Goal: Find specific page/section: Find specific page/section

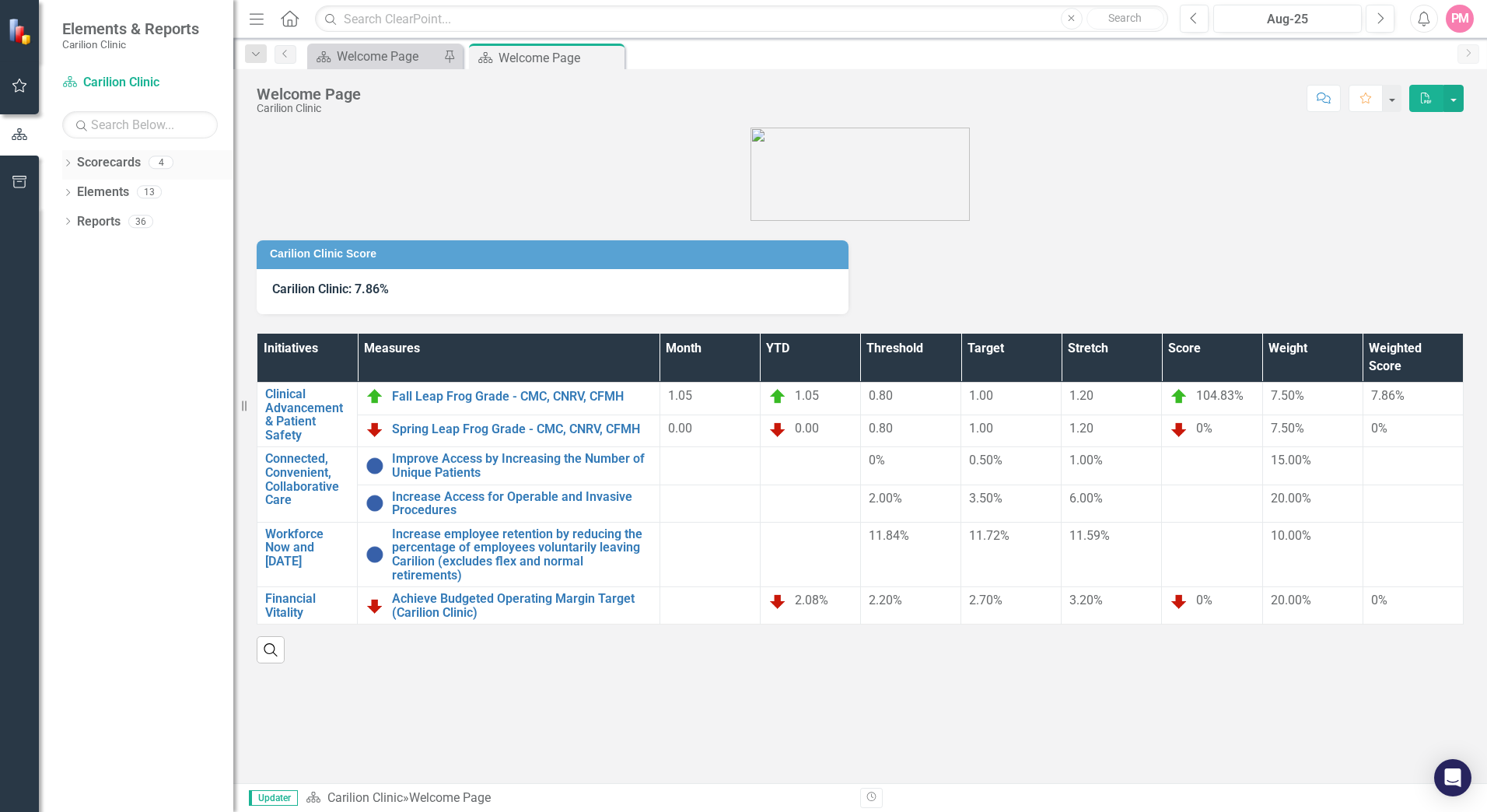
click at [71, 162] on icon "Dropdown" at bounding box center [68, 164] width 11 height 8
click at [79, 192] on icon "Dropdown" at bounding box center [75, 191] width 12 height 9
click at [95, 222] on icon "Dropdown" at bounding box center [91, 221] width 12 height 9
click at [148, 250] on link "Gastroenterology" at bounding box center [176, 251] width 117 height 18
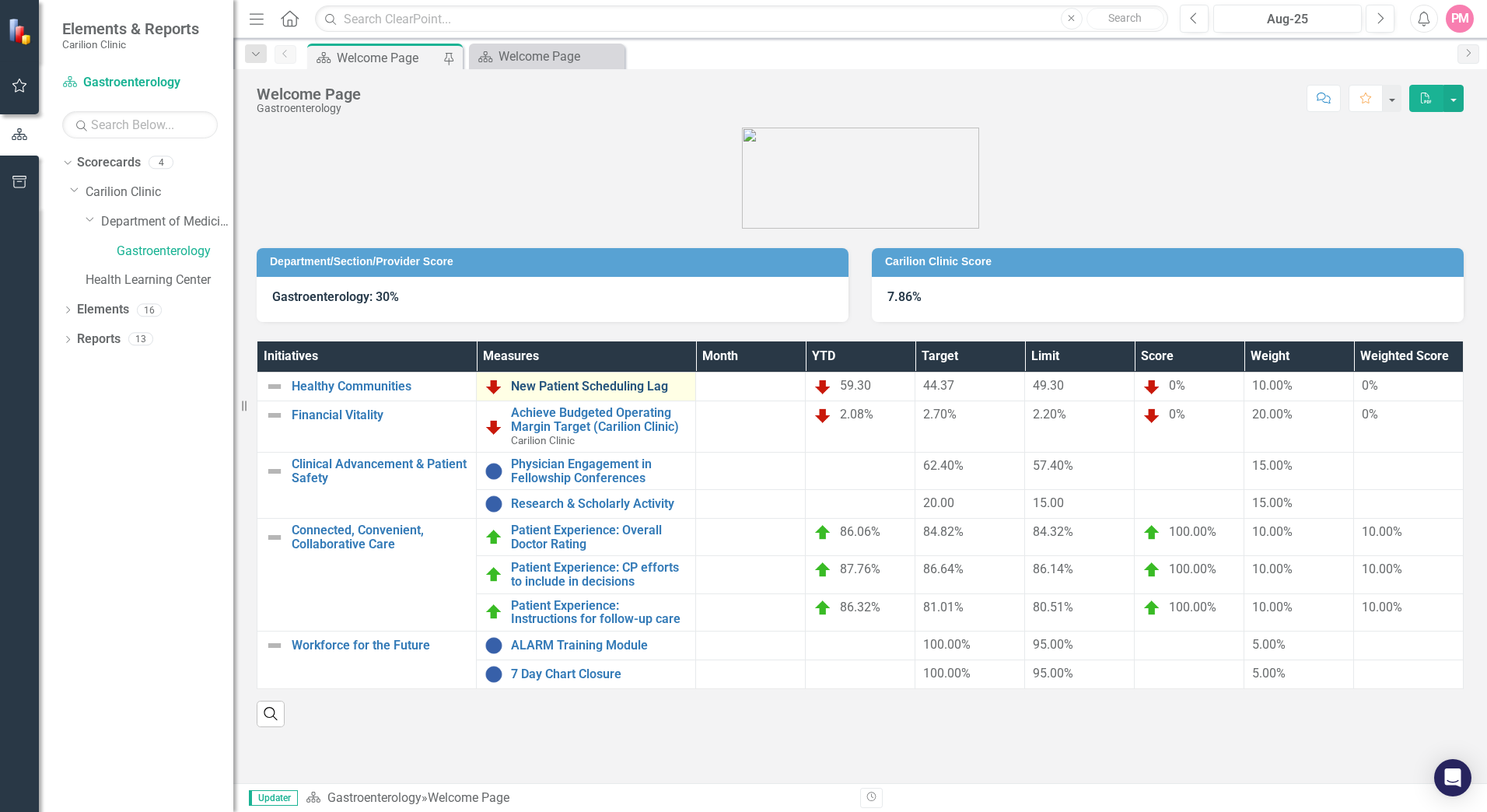
click at [650, 386] on link "New Patient Scheduling Lag" at bounding box center [599, 386] width 177 height 14
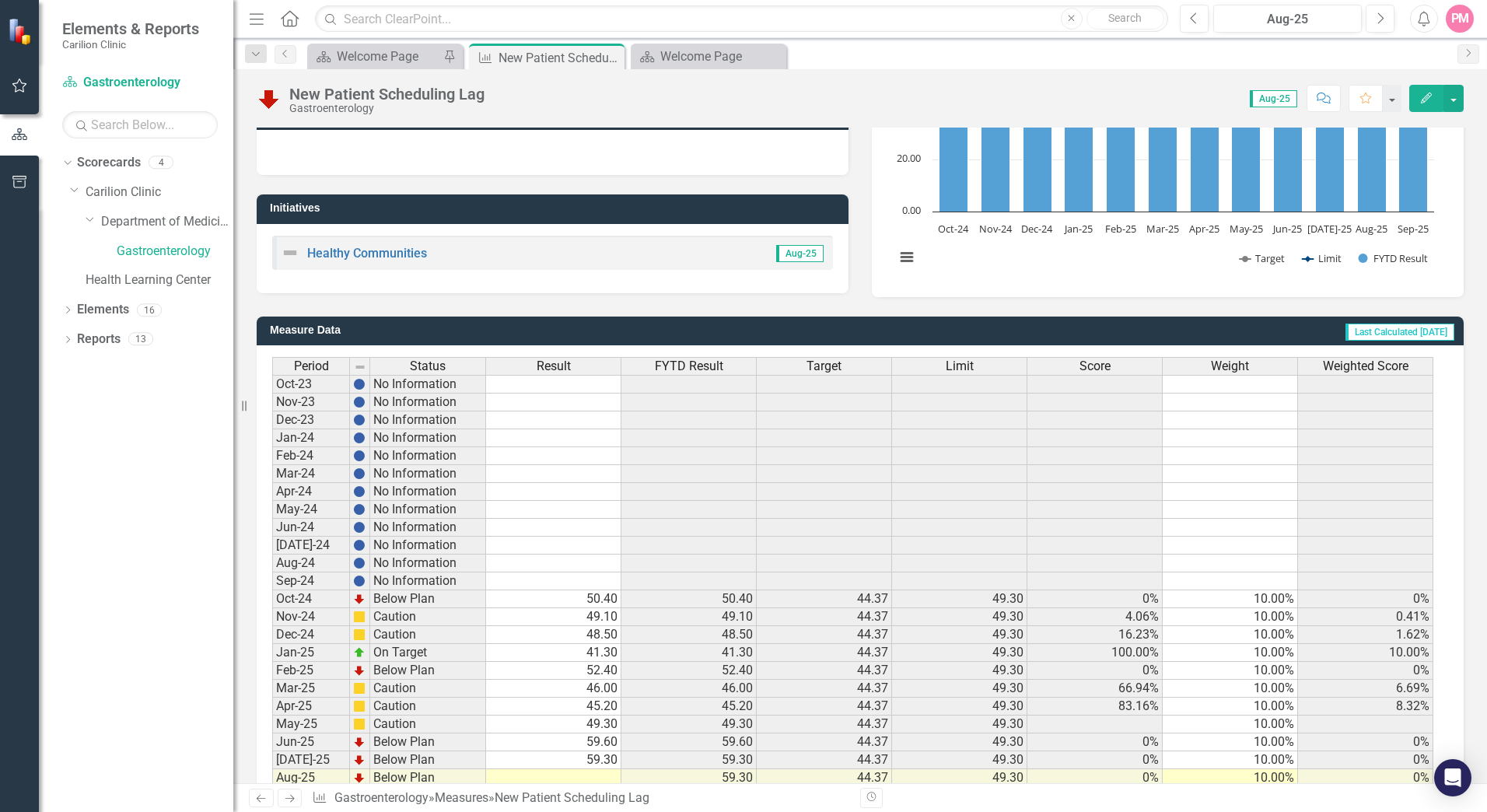
scroll to position [274, 0]
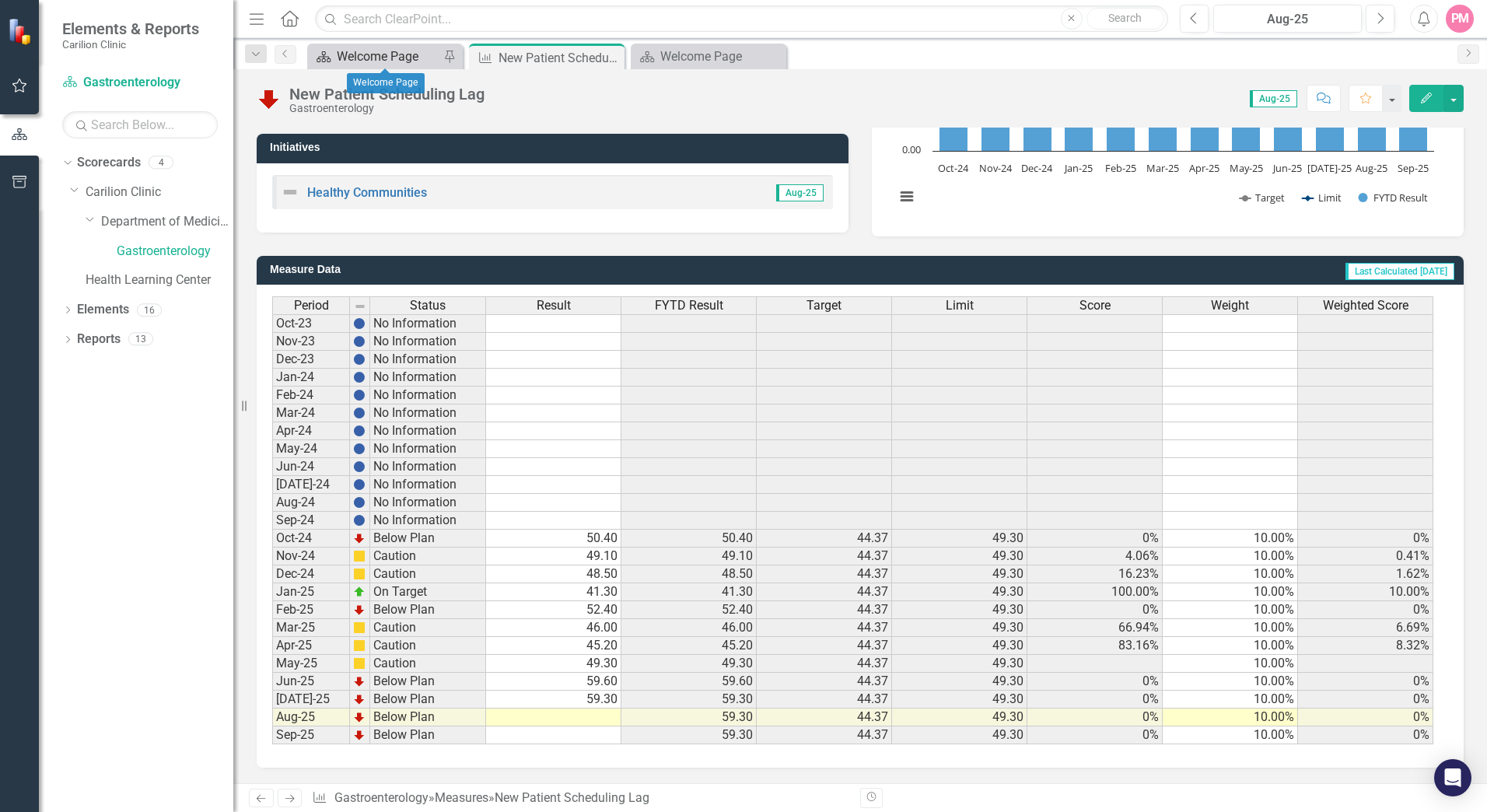
click at [431, 50] on div "Welcome Page" at bounding box center [388, 56] width 102 height 20
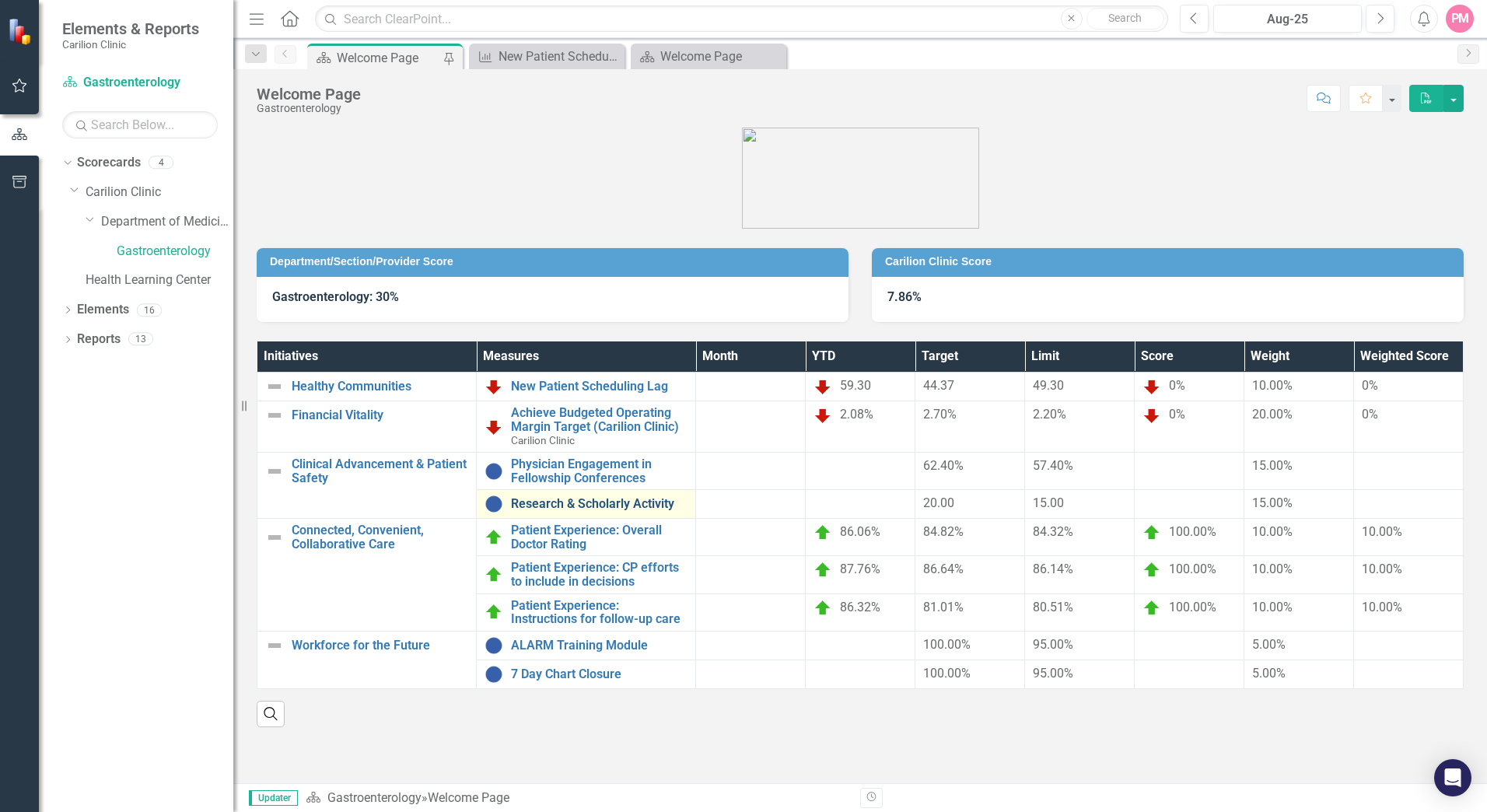
click at [585, 504] on link "Research & Scholarly Activity" at bounding box center [599, 504] width 177 height 14
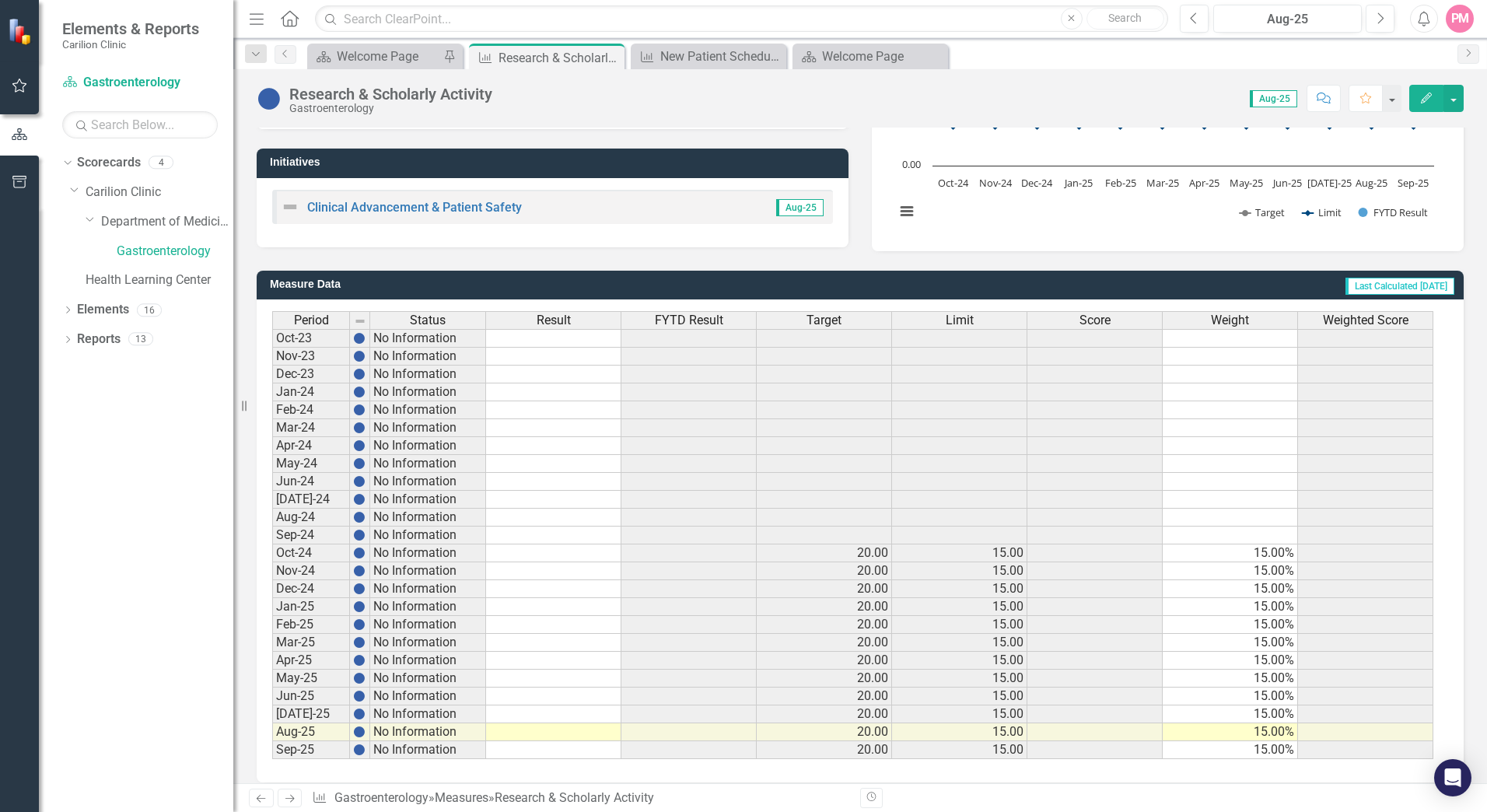
scroll to position [274, 0]
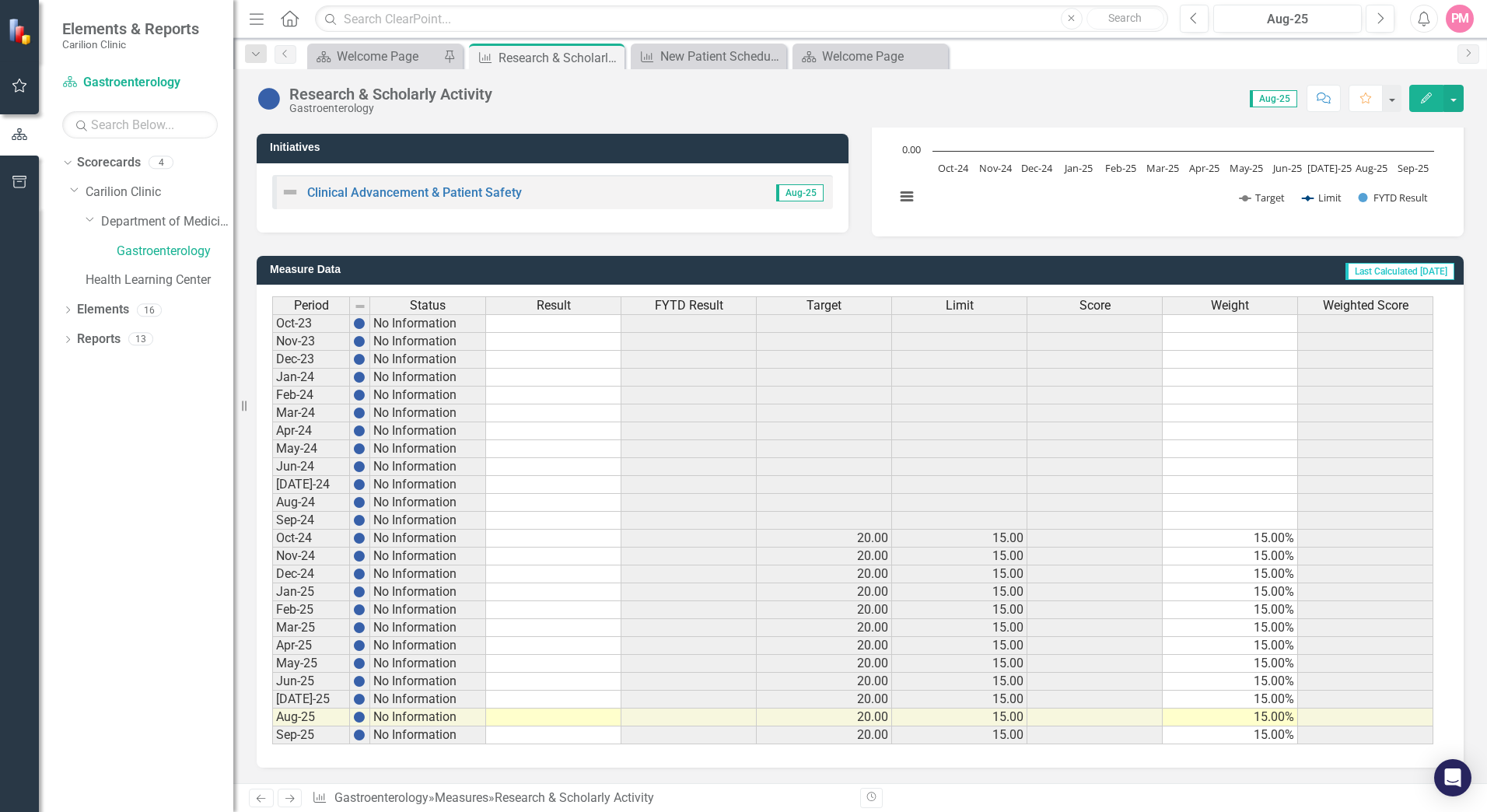
click at [1285, 98] on span "Aug-25" at bounding box center [1273, 98] width 47 height 17
click at [1458, 102] on button "button" at bounding box center [1454, 98] width 20 height 27
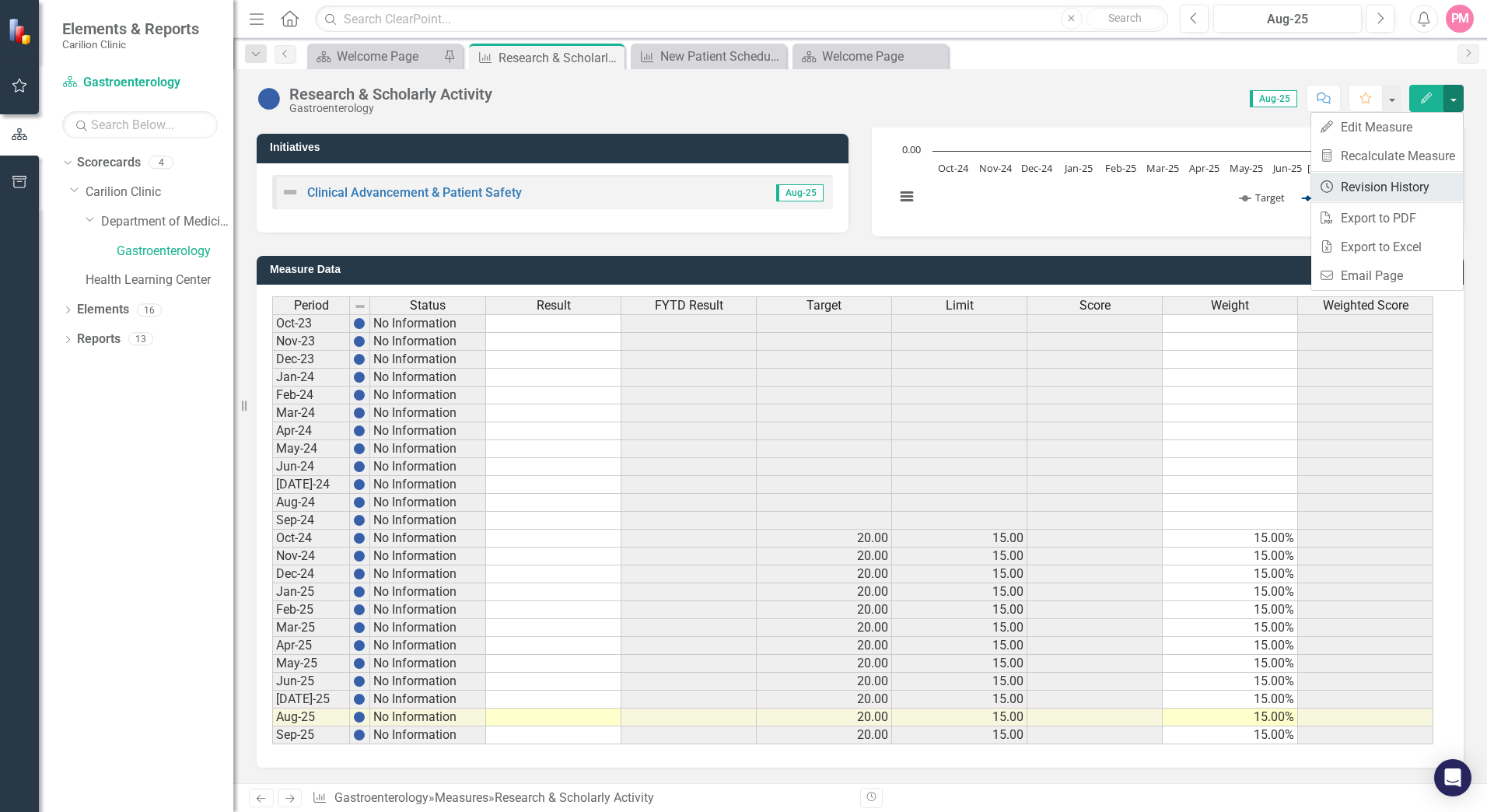
click at [1402, 187] on link "Revision History Revision History" at bounding box center [1387, 187] width 151 height 29
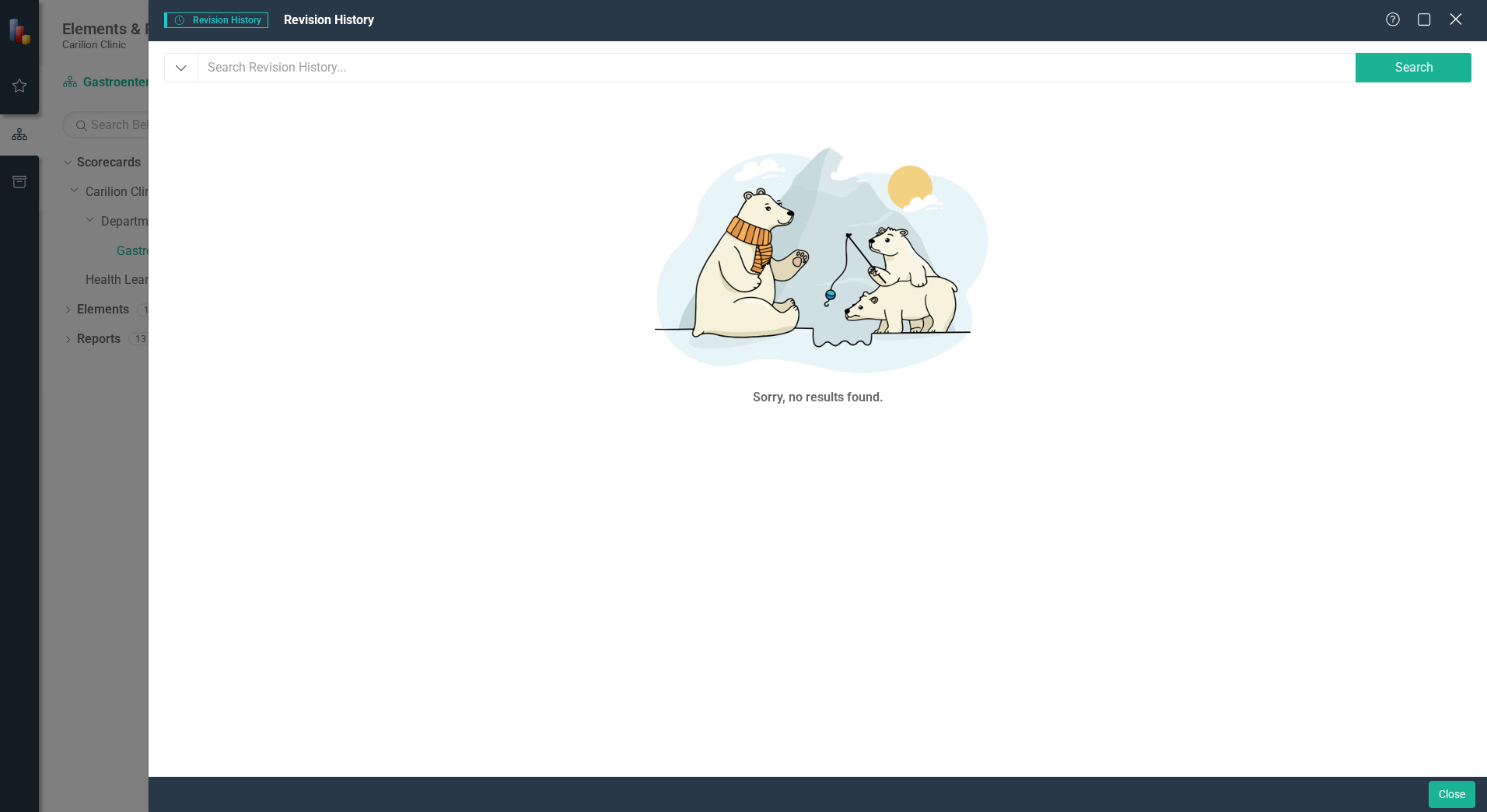
click at [1458, 21] on icon at bounding box center [1455, 19] width 12 height 12
